Goal: Task Accomplishment & Management: Manage account settings

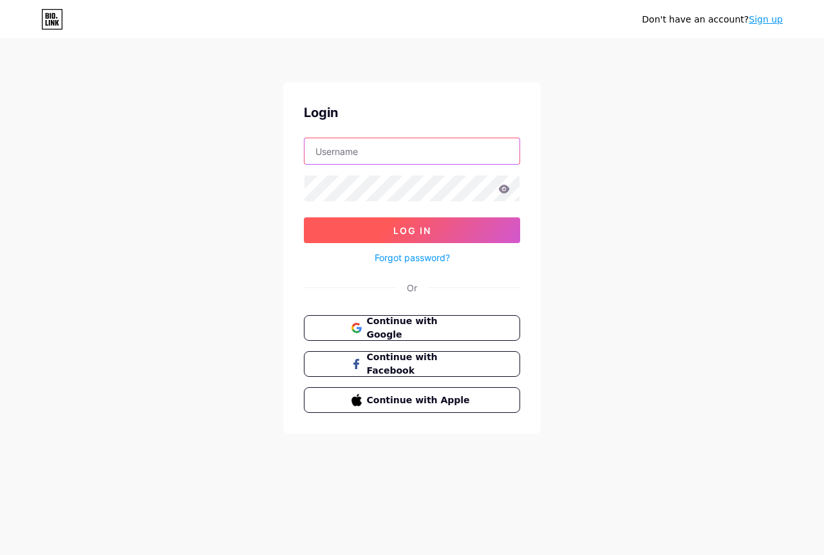
type input "[EMAIL_ADDRESS][DOMAIN_NAME]"
click at [463, 242] on button "Log In" at bounding box center [412, 231] width 216 height 26
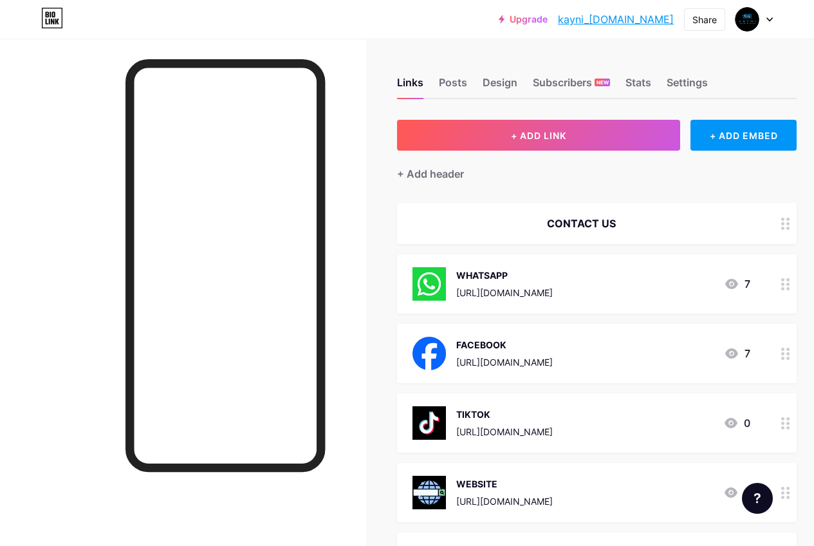
click at [738, 283] on icon at bounding box center [731, 284] width 13 height 10
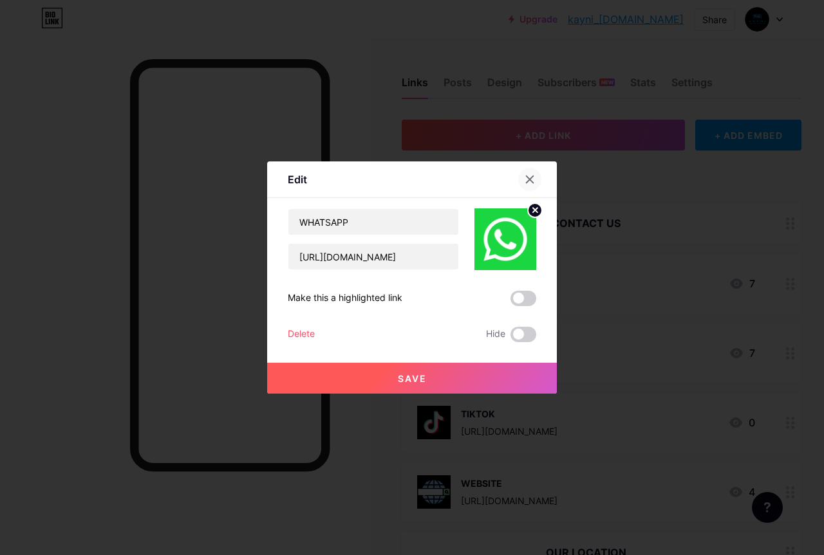
click at [525, 183] on icon at bounding box center [530, 179] width 10 height 10
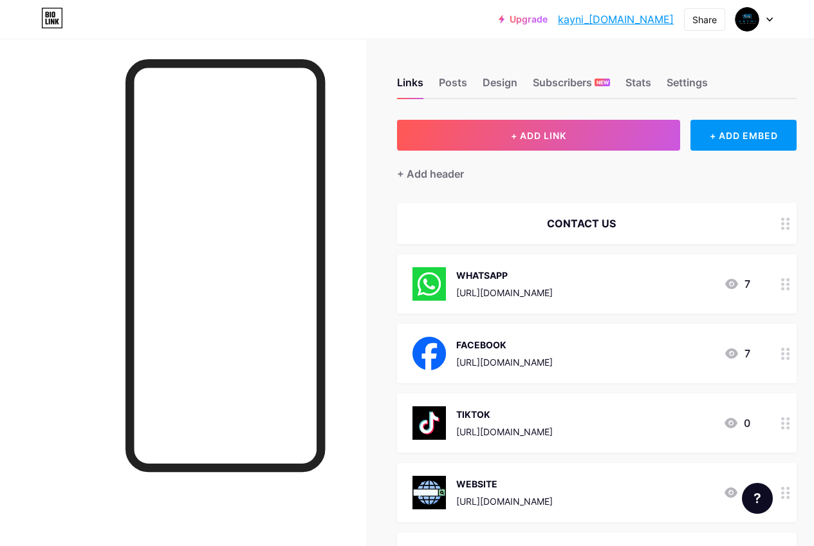
click at [379, 55] on div "Links Posts Design Subscribers NEW Stats Settings + ADD LINK + ADD EMBED + Add …" at bounding box center [425, 416] width 851 height 754
click at [364, 51] on div at bounding box center [183, 312] width 366 height 546
click at [553, 286] on div "[URL][DOMAIN_NAME]" at bounding box center [504, 293] width 97 height 14
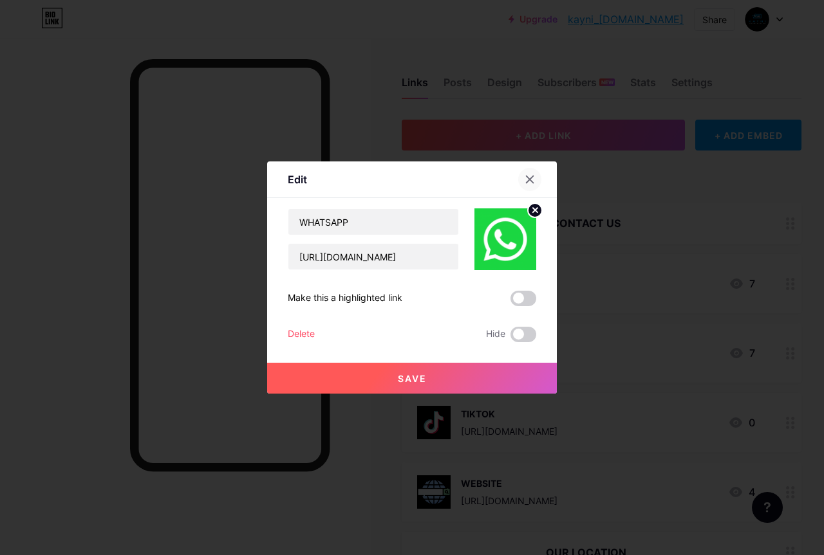
click at [529, 184] on icon at bounding box center [530, 179] width 10 height 10
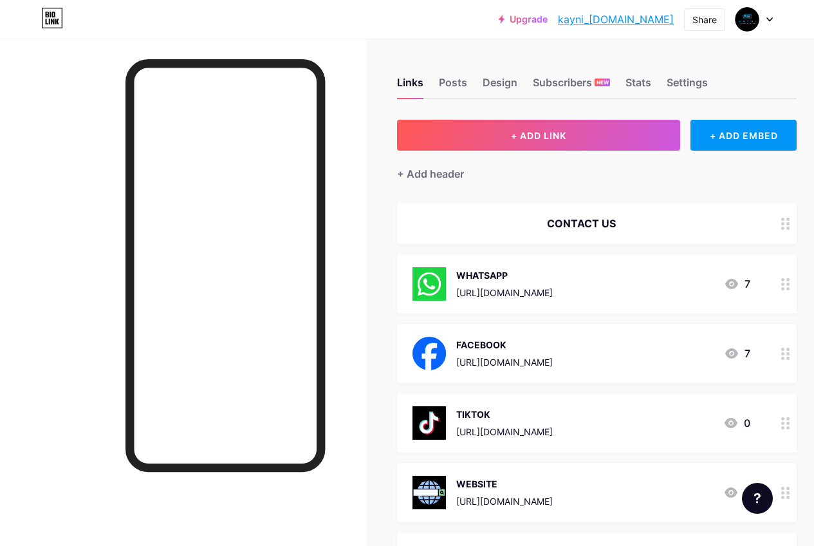
click at [790, 286] on icon at bounding box center [785, 284] width 9 height 12
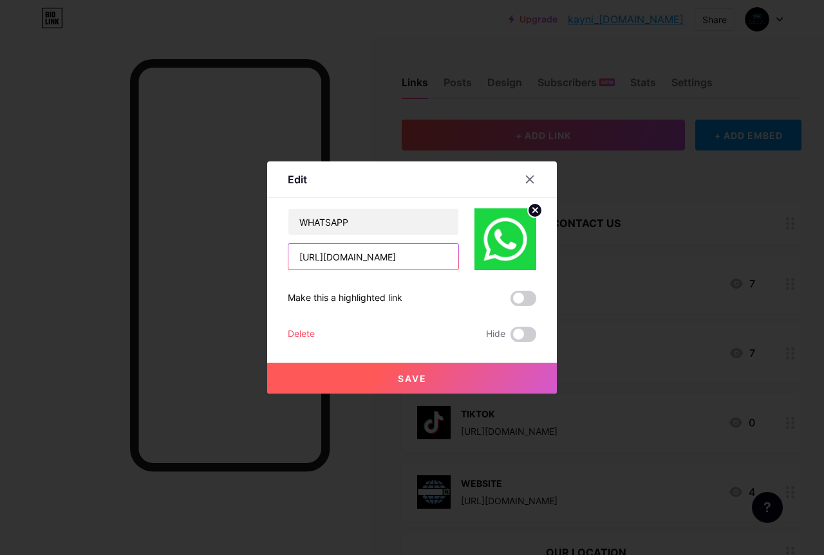
scroll to position [0, 122]
drag, startPoint x: 294, startPoint y: 258, endPoint x: 509, endPoint y: 265, distance: 215.1
click at [509, 265] on div "WHATSAPP [URL][DOMAIN_NAME]" at bounding box center [412, 240] width 248 height 62
click at [526, 180] on icon at bounding box center [529, 179] width 7 height 7
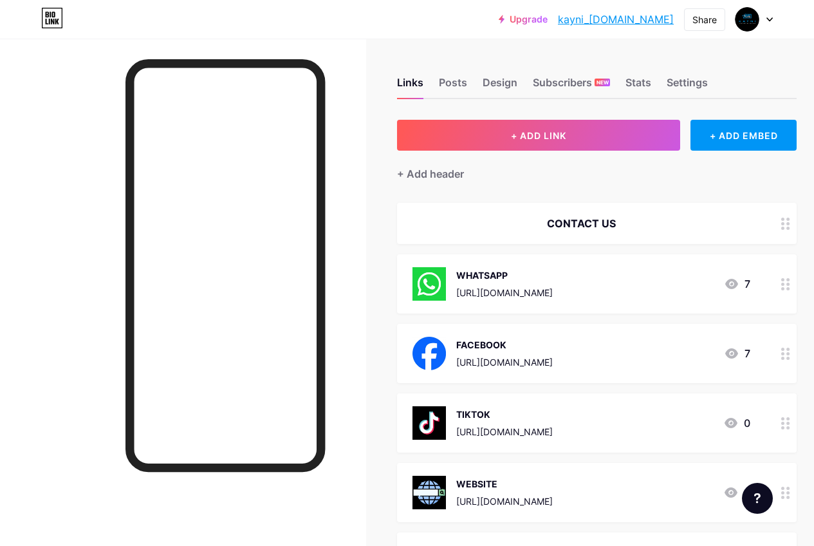
click at [786, 284] on icon at bounding box center [785, 284] width 9 height 12
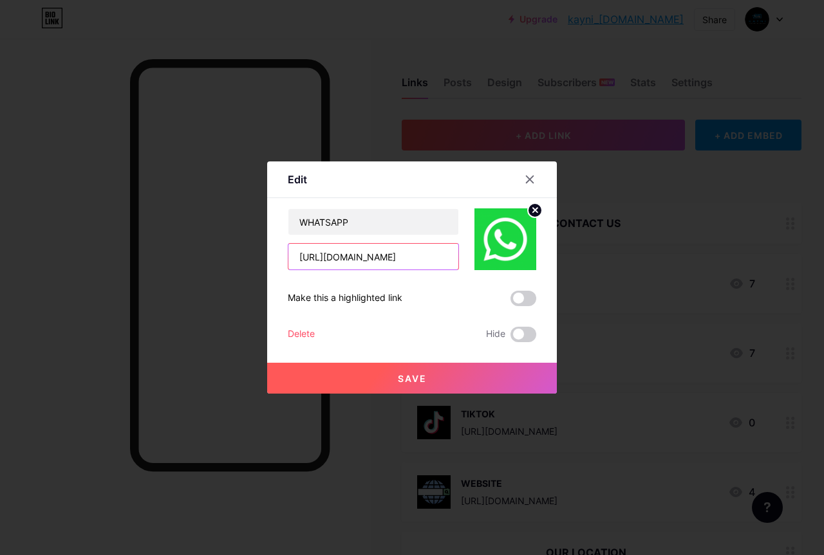
click at [397, 260] on input "[URL][DOMAIN_NAME]" at bounding box center [373, 257] width 170 height 26
drag, startPoint x: 293, startPoint y: 256, endPoint x: 613, endPoint y: 254, distance: 320.5
click at [613, 254] on div "Edit Content YouTube Play YouTube video without leaving your page. ADD Vimeo Pl…" at bounding box center [412, 277] width 824 height 555
paste input "26468783?text=Hii%2C%20Assalamualaikum%20saya%20nak%20tanya%20powder%20coating"
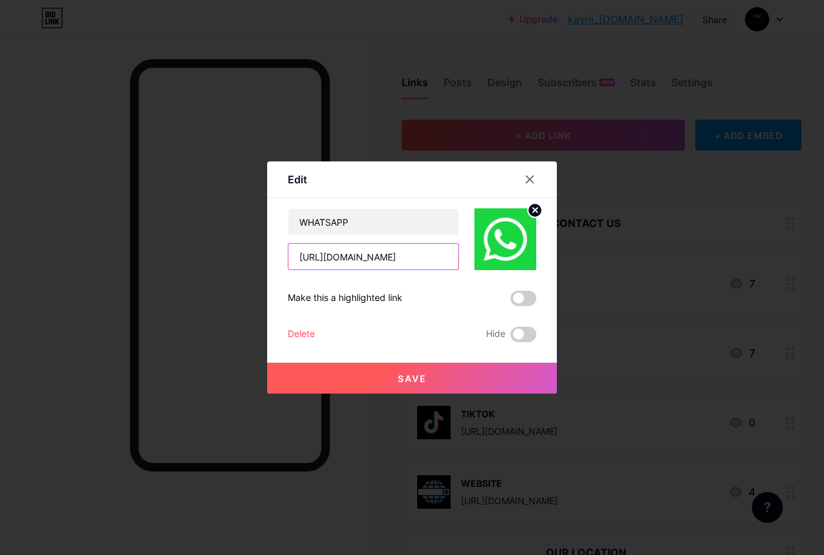
scroll to position [0, 337]
type input "[URL][DOMAIN_NAME]"
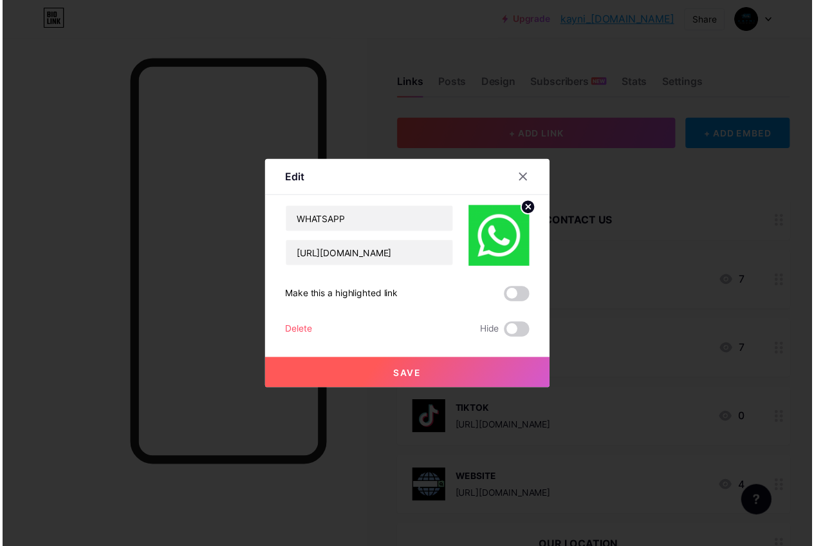
scroll to position [0, 0]
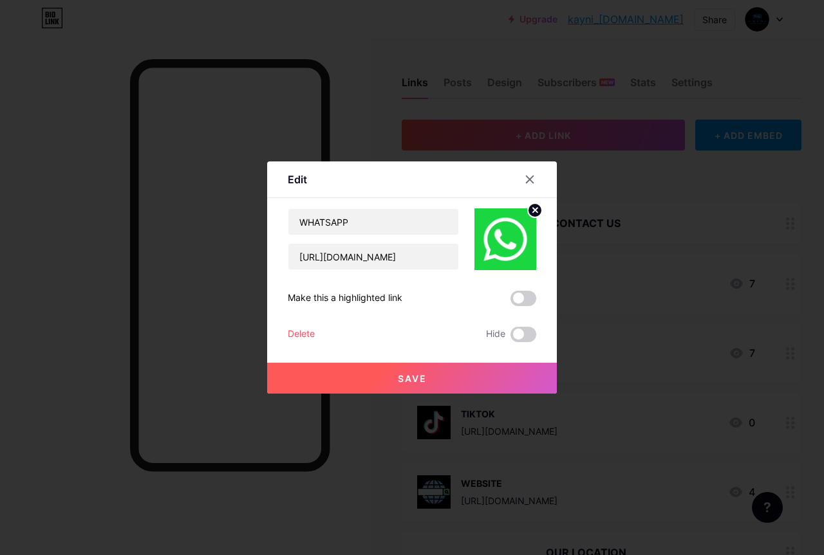
click at [448, 376] on button "Save" at bounding box center [412, 378] width 290 height 31
